Goal: Task Accomplishment & Management: Manage account settings

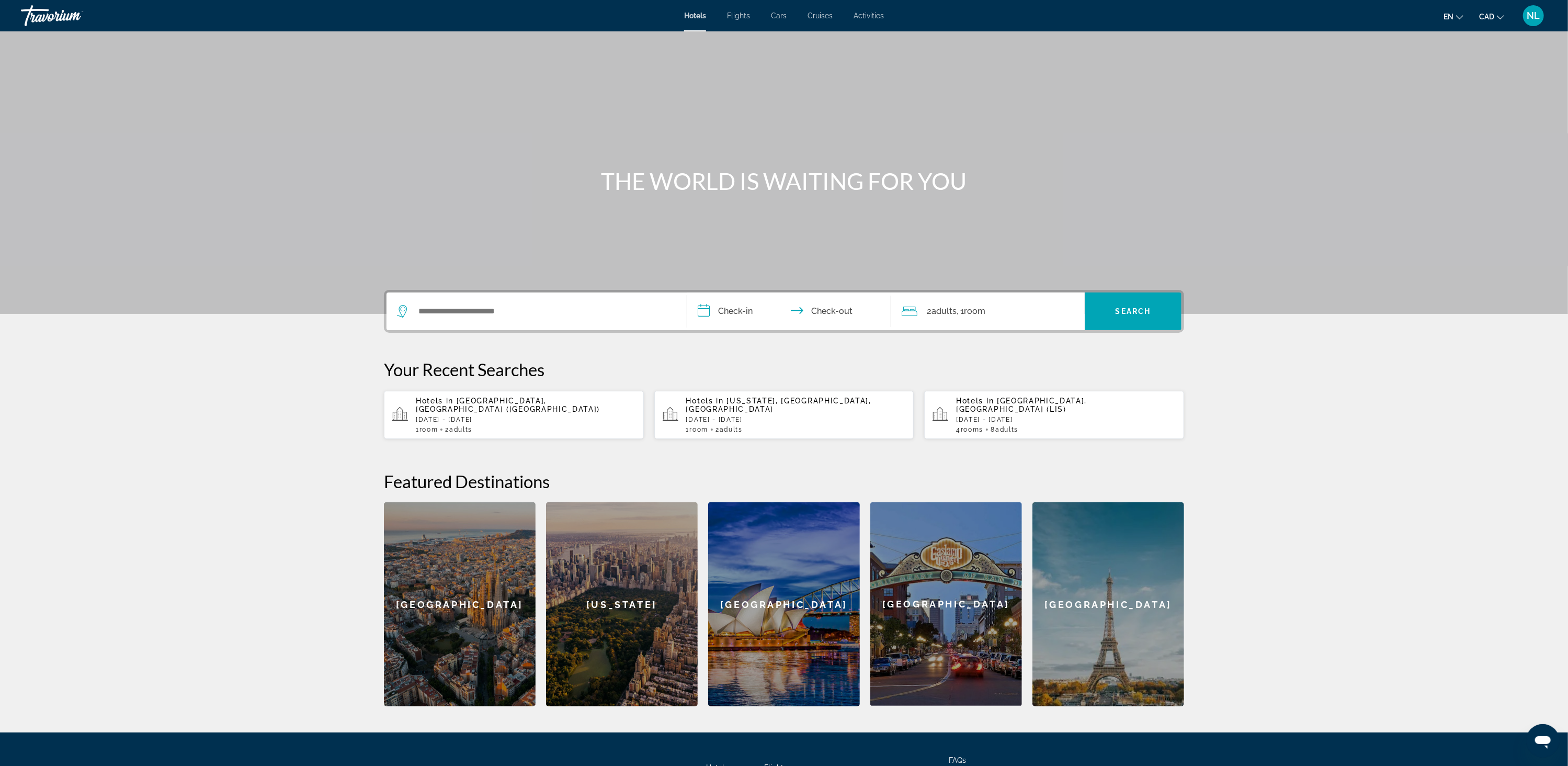
click at [1532, 17] on span "NL" at bounding box center [1534, 15] width 13 height 10
click at [1473, 101] on link "My Account" at bounding box center [1468, 101] width 51 height 14
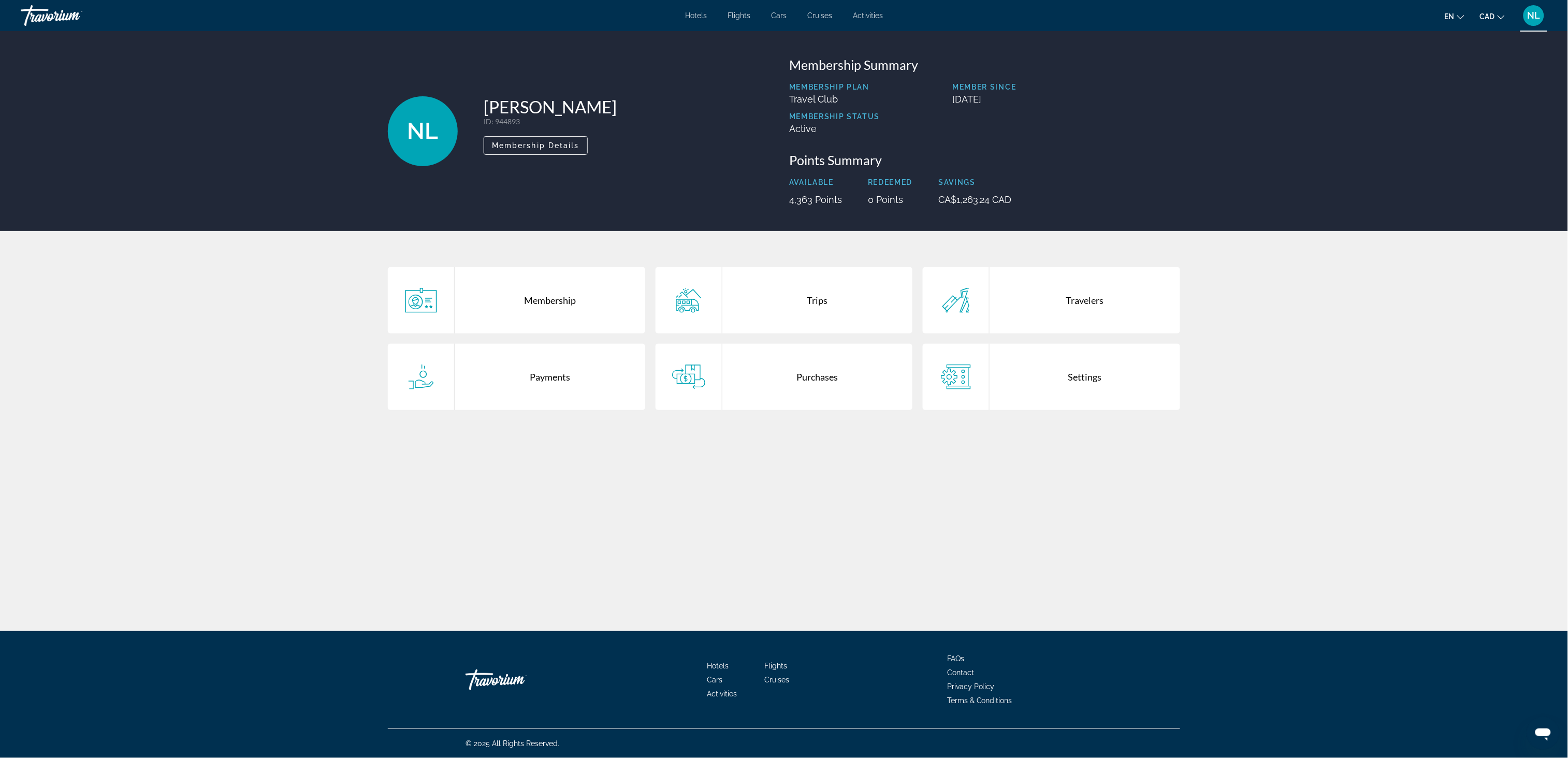
click at [817, 363] on div "Purchases" at bounding box center [817, 377] width 191 height 66
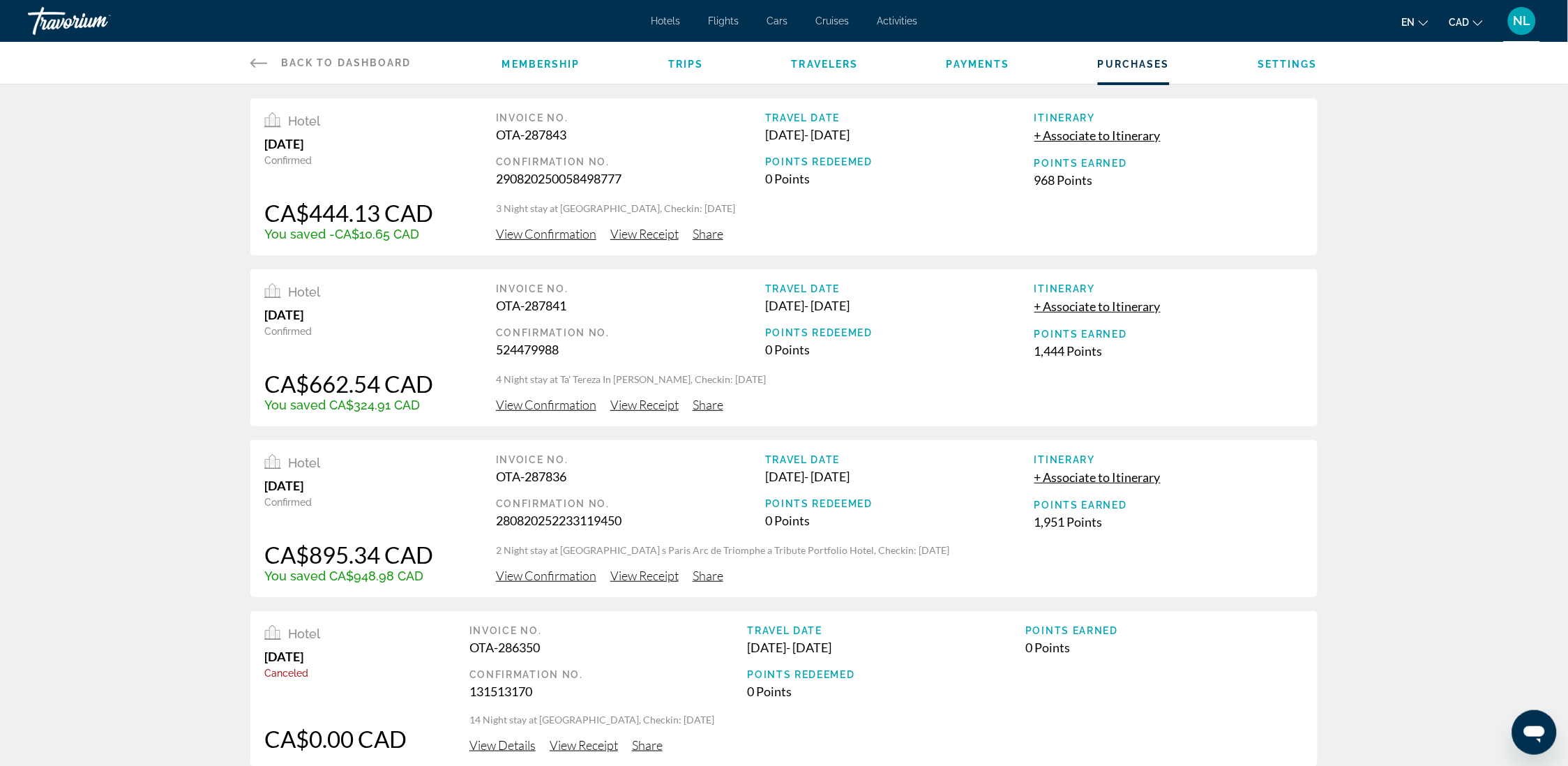
click at [1090, 481] on span "+ Associate to Itinerary" at bounding box center [1098, 477] width 126 height 16
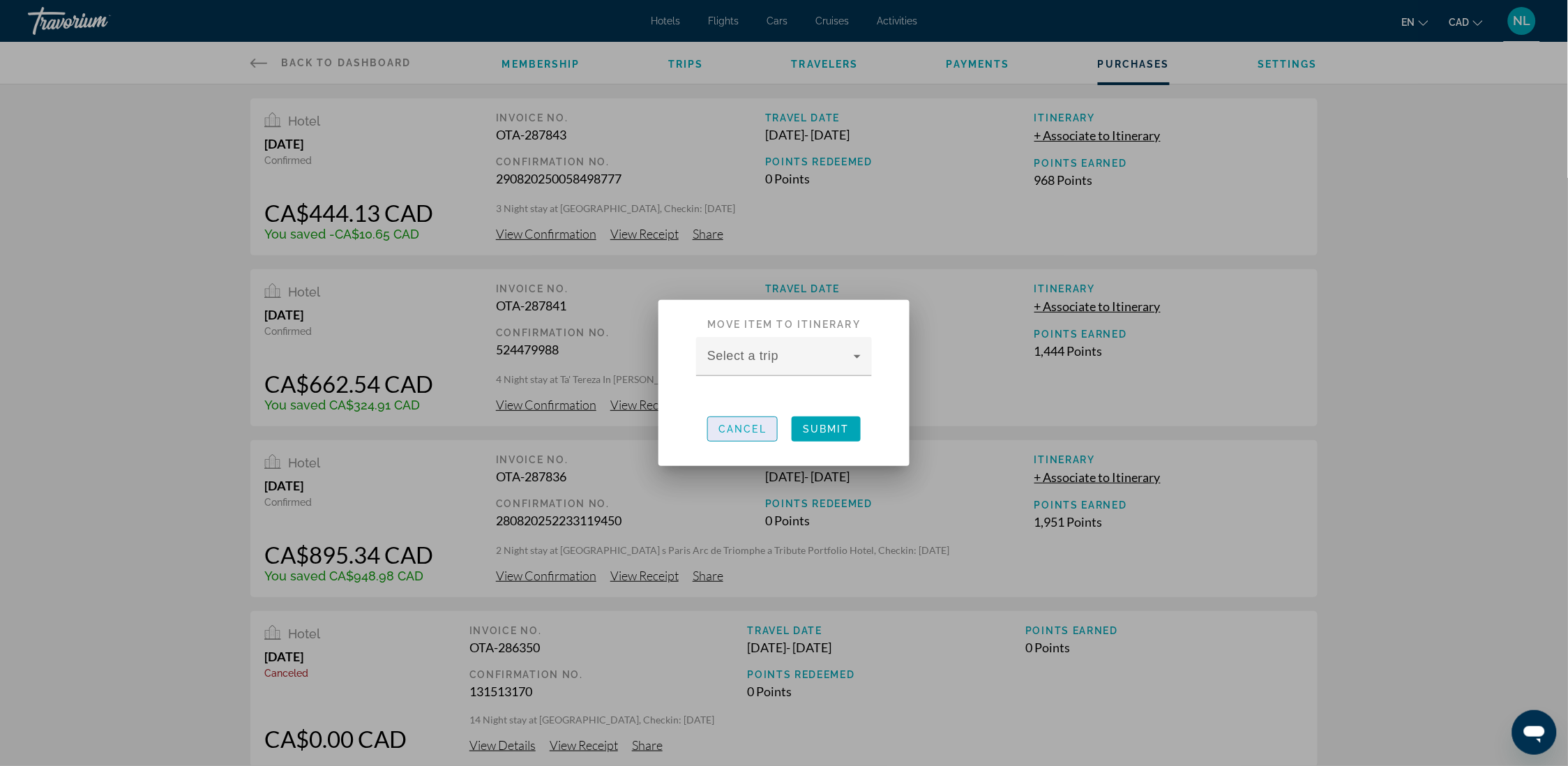
click at [731, 431] on span "Cancel" at bounding box center [742, 429] width 48 height 11
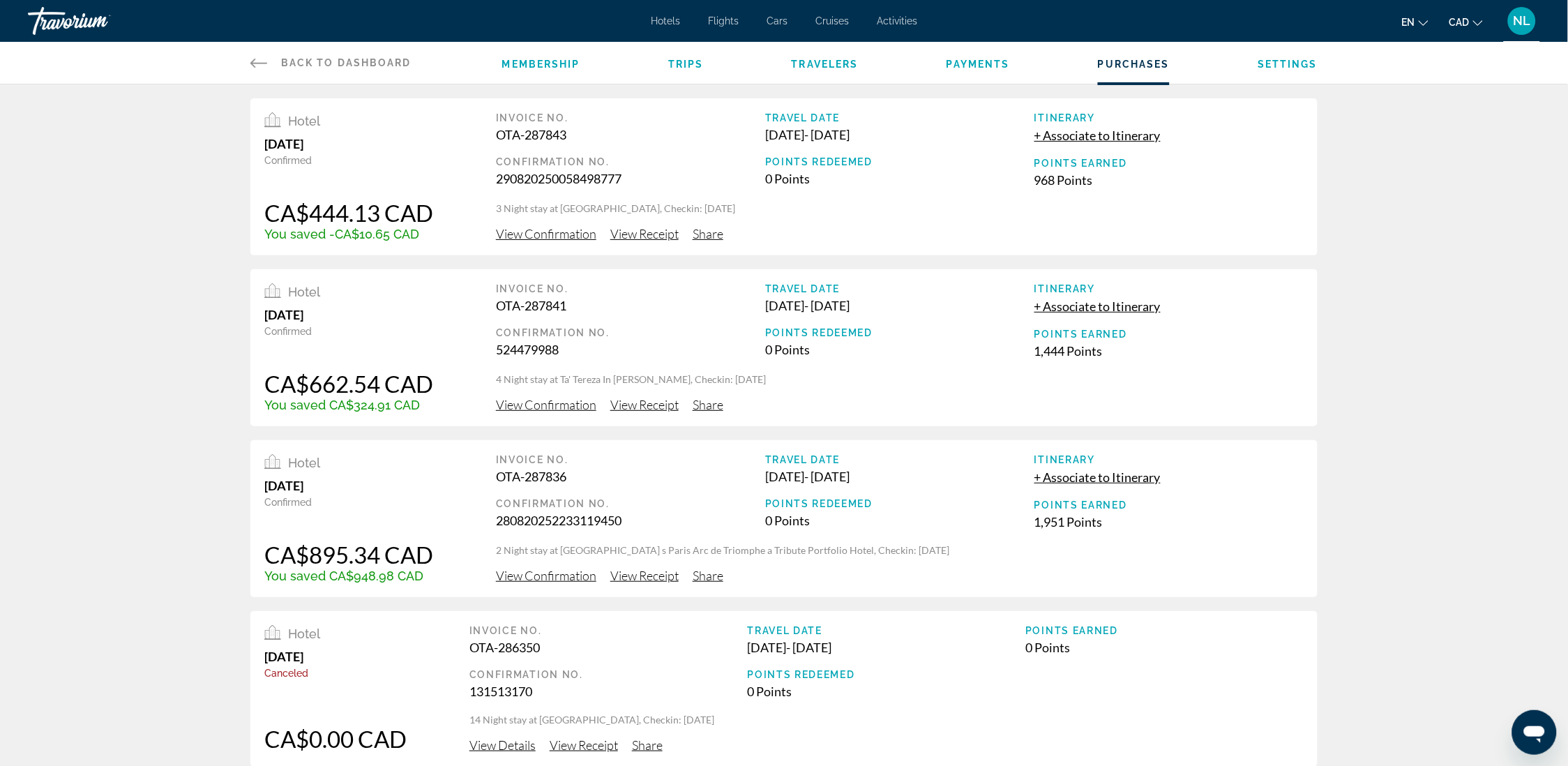
click at [631, 404] on span "View Receipt" at bounding box center [644, 404] width 68 height 16
click at [643, 575] on span "View Receipt" at bounding box center [644, 575] width 68 height 16
click at [650, 577] on span "View Receipt" at bounding box center [644, 575] width 68 height 16
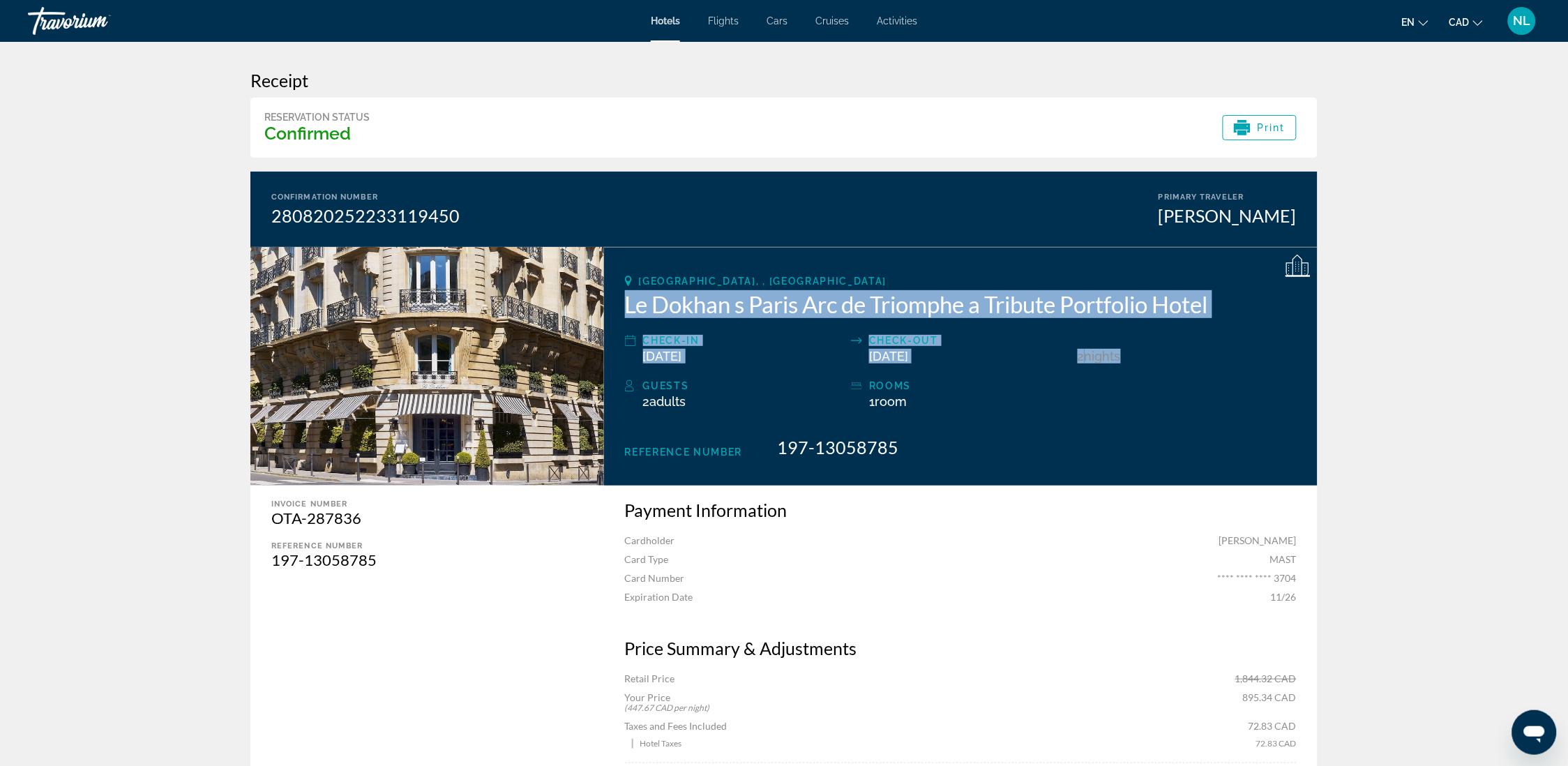
drag, startPoint x: 627, startPoint y: 303, endPoint x: 1175, endPoint y: 331, distance: 548.7
click at [1175, 331] on div "[GEOGRAPHIC_DATA], , [GEOGRAPHIC_DATA] Le Dokhan s Paris Arc de Triomphe a Trib…" at bounding box center [961, 366] width 713 height 239
drag, startPoint x: 1175, startPoint y: 331, endPoint x: 1022, endPoint y: 300, distance: 156.1
click at [1022, 300] on h2 "Le Dokhan s Paris Arc de Triomphe a Tribute Portfolio Hotel" at bounding box center [960, 304] width 672 height 28
copy div "Le Dokhan s Paris Arc de Triomphe a Tribute Portfolio Hotel Check-in [DATE] Che…"
